Goal: Find specific page/section: Find specific page/section

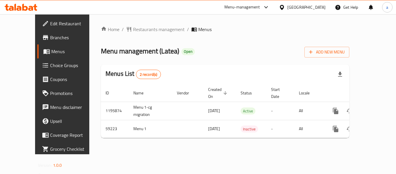
click at [292, 2] on div "[GEOGRAPHIC_DATA]" at bounding box center [302, 7] width 56 height 14
click at [288, 8] on div "[GEOGRAPHIC_DATA]" at bounding box center [306, 7] width 38 height 6
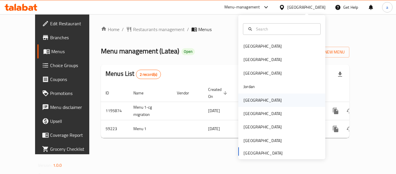
click at [247, 101] on div "[GEOGRAPHIC_DATA]" at bounding box center [263, 100] width 38 height 6
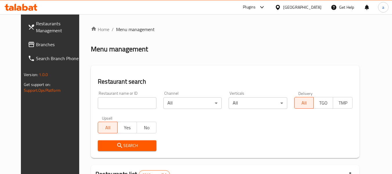
click at [40, 41] on span "Branches" at bounding box center [59, 44] width 46 height 7
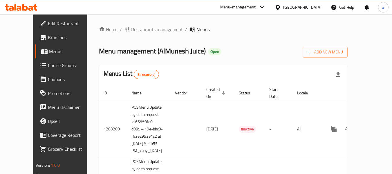
click at [305, 3] on div "[GEOGRAPHIC_DATA]" at bounding box center [298, 7] width 56 height 14
click at [304, 2] on div "Kuwait" at bounding box center [298, 7] width 56 height 14
click at [279, 6] on icon at bounding box center [277, 7] width 4 height 5
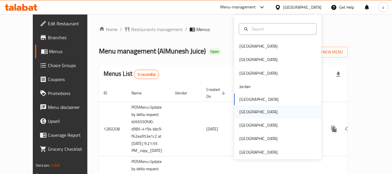
click at [248, 111] on div "[GEOGRAPHIC_DATA]" at bounding box center [259, 111] width 48 height 13
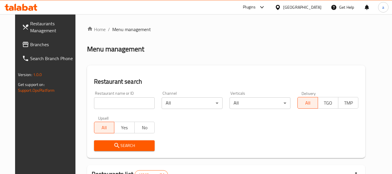
click at [30, 48] on span "Branches" at bounding box center [53, 44] width 46 height 7
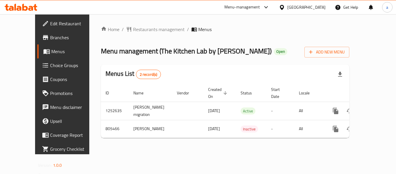
click at [304, 6] on div "[GEOGRAPHIC_DATA]" at bounding box center [302, 7] width 56 height 14
drag, startPoint x: 304, startPoint y: 6, endPoint x: 311, endPoint y: 10, distance: 9.0
click at [287, 10] on div at bounding box center [283, 7] width 8 height 6
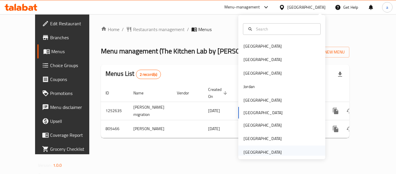
click at [263, 155] on div "[GEOGRAPHIC_DATA]" at bounding box center [263, 152] width 38 height 6
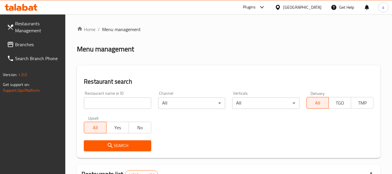
click at [46, 43] on span "Branches" at bounding box center [38, 44] width 46 height 7
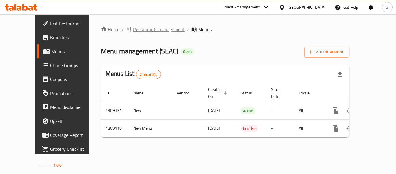
click at [133, 31] on span "Restaurants management" at bounding box center [159, 29] width 52 height 7
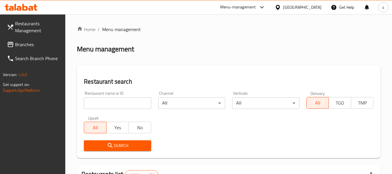
click at [34, 47] on span "Branches" at bounding box center [38, 44] width 46 height 7
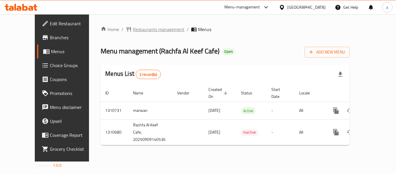
click at [143, 31] on span "Restaurants management" at bounding box center [159, 29] width 52 height 7
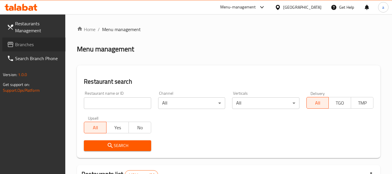
click at [42, 44] on span "Branches" at bounding box center [38, 44] width 46 height 7
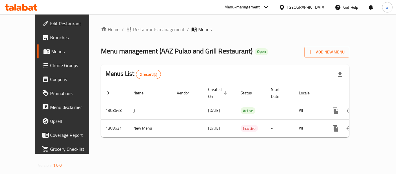
click at [112, 34] on div "Home / Restaurants management / Menus Menu management ( AAZ Pulao and Grill Res…" at bounding box center [225, 84] width 248 height 116
click at [133, 28] on span "Restaurants management" at bounding box center [159, 29] width 52 height 7
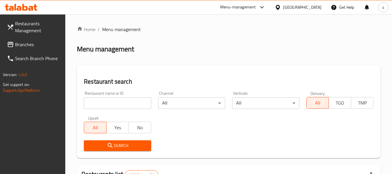
drag, startPoint x: 119, startPoint y: 28, endPoint x: 27, endPoint y: 46, distance: 94.1
click at [27, 46] on span "Branches" at bounding box center [38, 44] width 46 height 7
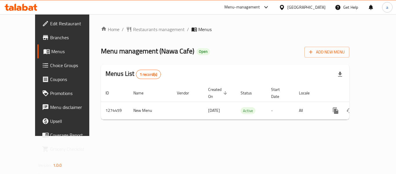
click at [292, 10] on div "[GEOGRAPHIC_DATA]" at bounding box center [306, 7] width 38 height 6
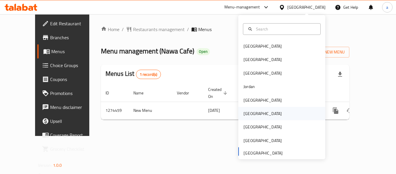
click at [252, 117] on div "[GEOGRAPHIC_DATA]" at bounding box center [263, 113] width 48 height 13
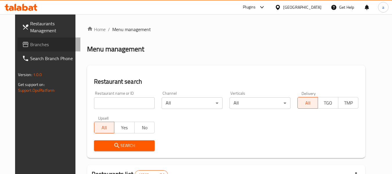
click at [37, 43] on span "Branches" at bounding box center [53, 44] width 46 height 7
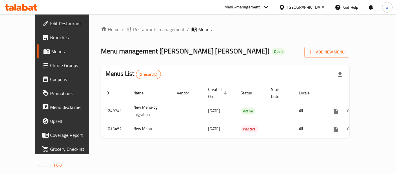
click at [285, 10] on icon at bounding box center [282, 7] width 6 height 6
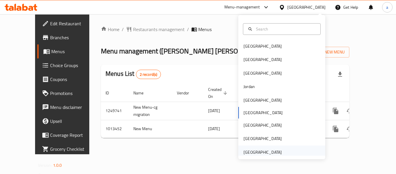
click at [268, 155] on div "[GEOGRAPHIC_DATA]" at bounding box center [263, 152] width 38 height 6
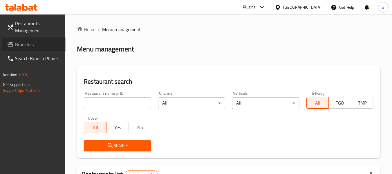
click at [28, 45] on span "Branches" at bounding box center [38, 44] width 46 height 7
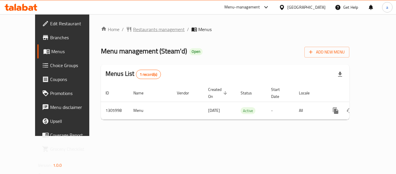
click at [133, 30] on span "Restaurants management" at bounding box center [159, 29] width 52 height 7
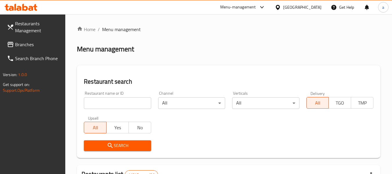
click at [39, 43] on span "Branches" at bounding box center [38, 44] width 46 height 7
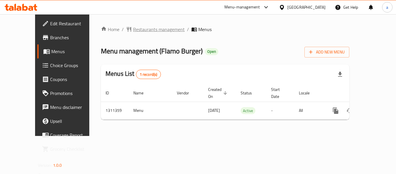
click at [133, 26] on span "Restaurants management" at bounding box center [159, 29] width 52 height 7
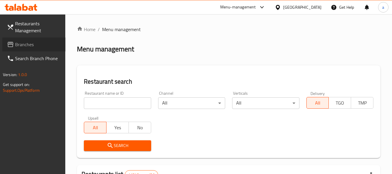
click at [30, 42] on span "Branches" at bounding box center [38, 44] width 46 height 7
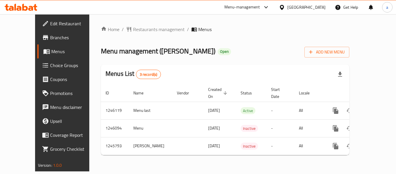
click at [302, 4] on div "[GEOGRAPHIC_DATA]" at bounding box center [306, 7] width 38 height 6
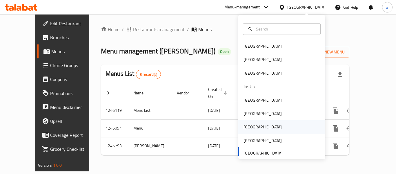
click at [251, 125] on div "Qatar" at bounding box center [263, 126] width 48 height 13
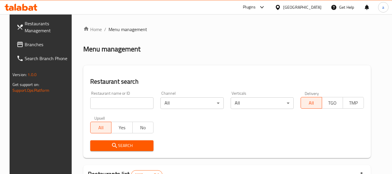
click at [41, 48] on link "Branches" at bounding box center [43, 44] width 63 height 14
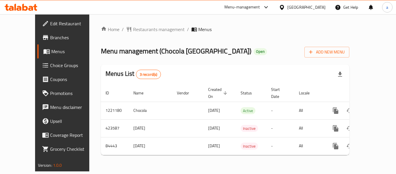
click at [287, 8] on div at bounding box center [283, 7] width 8 height 6
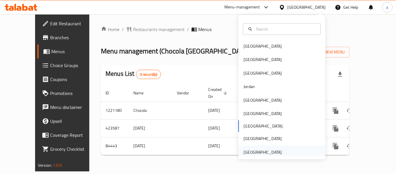
click at [270, 151] on div "[GEOGRAPHIC_DATA]" at bounding box center [263, 152] width 38 height 6
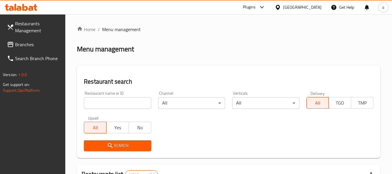
click at [297, 5] on div "[GEOGRAPHIC_DATA]" at bounding box center [302, 7] width 38 height 6
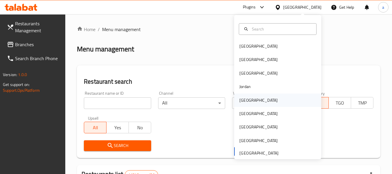
click at [243, 96] on div "[GEOGRAPHIC_DATA]" at bounding box center [259, 99] width 48 height 13
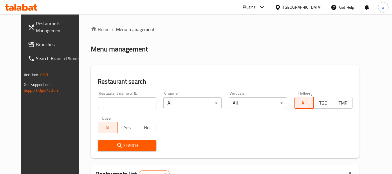
click at [30, 50] on link "Branches" at bounding box center [54, 44] width 63 height 14
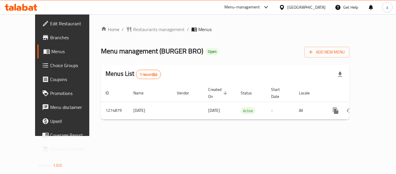
click at [319, 4] on div "[GEOGRAPHIC_DATA]" at bounding box center [306, 7] width 38 height 6
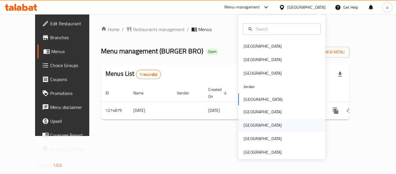
click at [270, 126] on div "[GEOGRAPHIC_DATA]" at bounding box center [281, 124] width 87 height 13
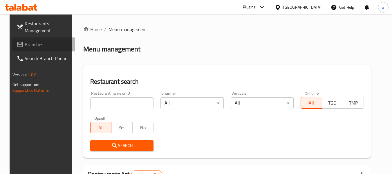
click at [26, 48] on span "Branches" at bounding box center [48, 44] width 46 height 7
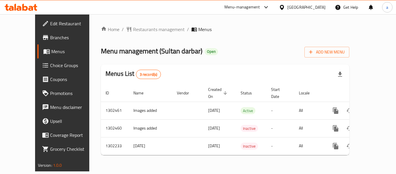
click at [285, 5] on icon at bounding box center [282, 7] width 6 height 6
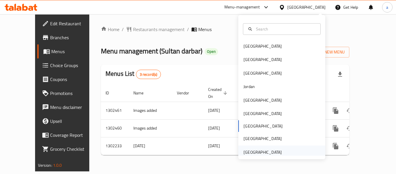
click at [277, 152] on div "United Arab Emirates" at bounding box center [263, 151] width 48 height 13
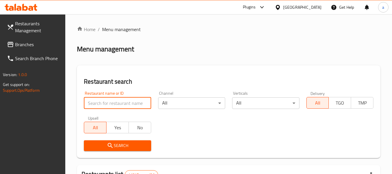
click at [113, 100] on input "search" at bounding box center [117, 103] width 67 height 12
paste input "690240"
type input "690240"
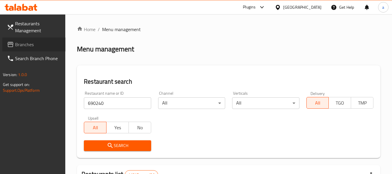
click at [21, 41] on span "Branches" at bounding box center [38, 44] width 46 height 7
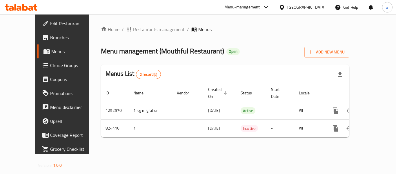
click at [306, 6] on div "[GEOGRAPHIC_DATA]" at bounding box center [306, 7] width 38 height 6
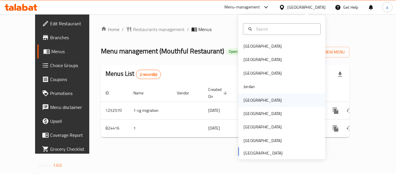
click at [251, 102] on div "[GEOGRAPHIC_DATA]" at bounding box center [263, 100] width 38 height 6
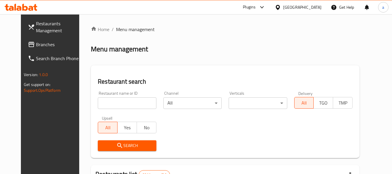
click at [40, 41] on span "Branches" at bounding box center [59, 44] width 46 height 7
